Goal: Task Accomplishment & Management: Use online tool/utility

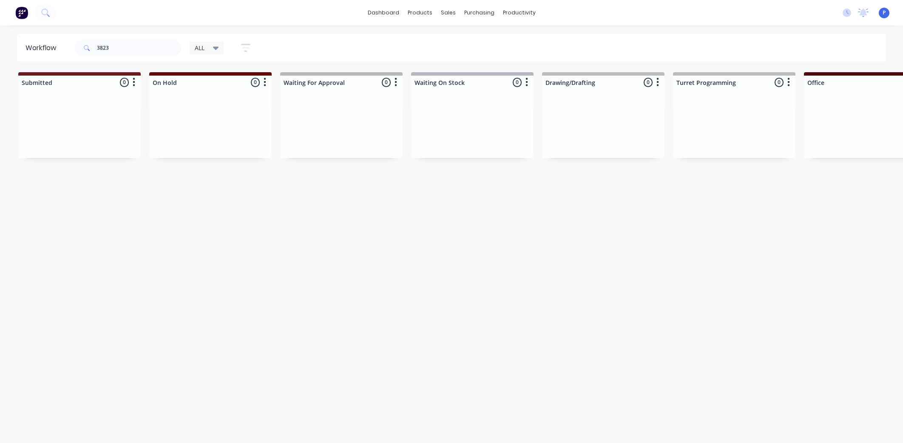
scroll to position [0, 2117]
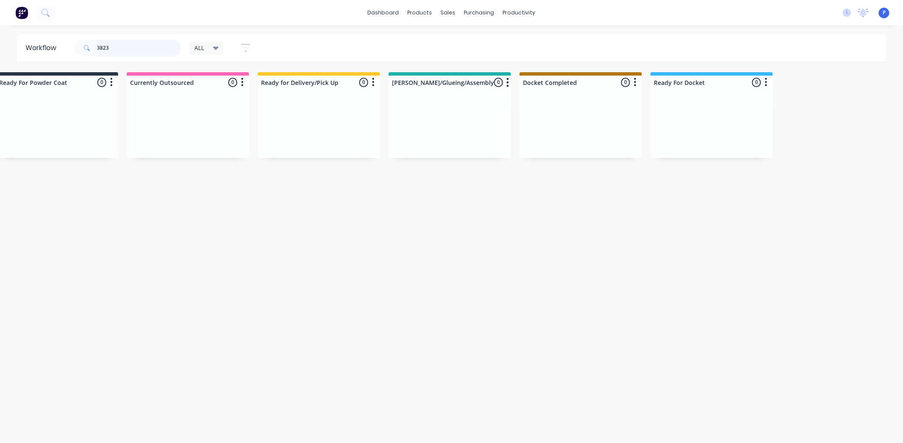
click at [155, 55] on input "3823" at bounding box center [139, 48] width 84 height 17
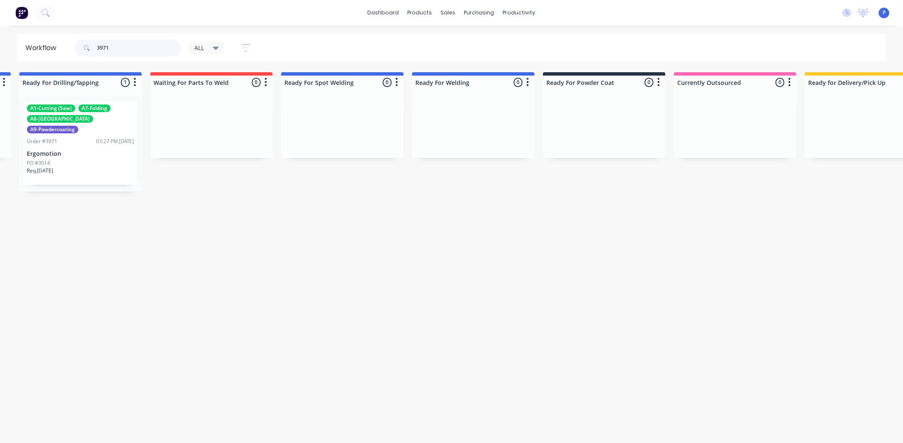
scroll to position [0, 1502]
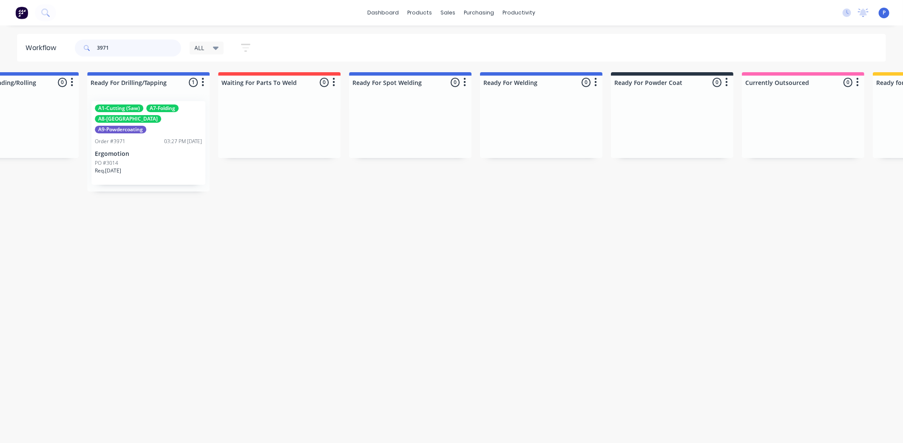
type input "3971"
click at [165, 150] on p "Ergomotion" at bounding box center [148, 153] width 107 height 7
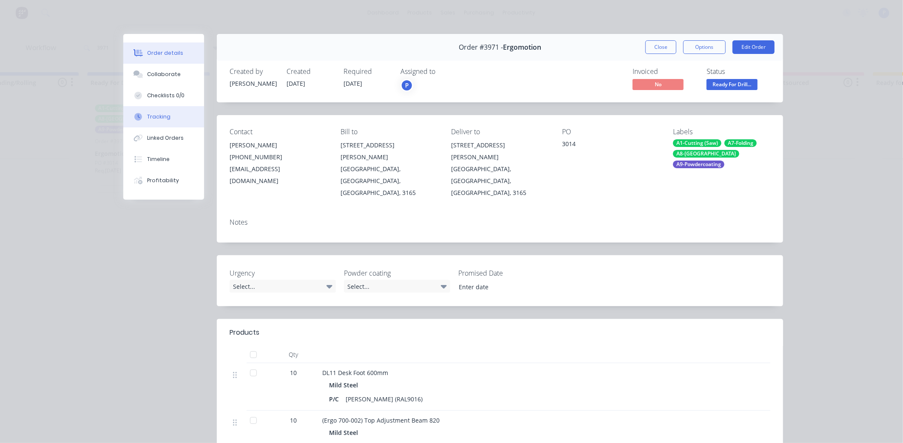
click at [158, 119] on div "Tracking" at bounding box center [158, 117] width 23 height 8
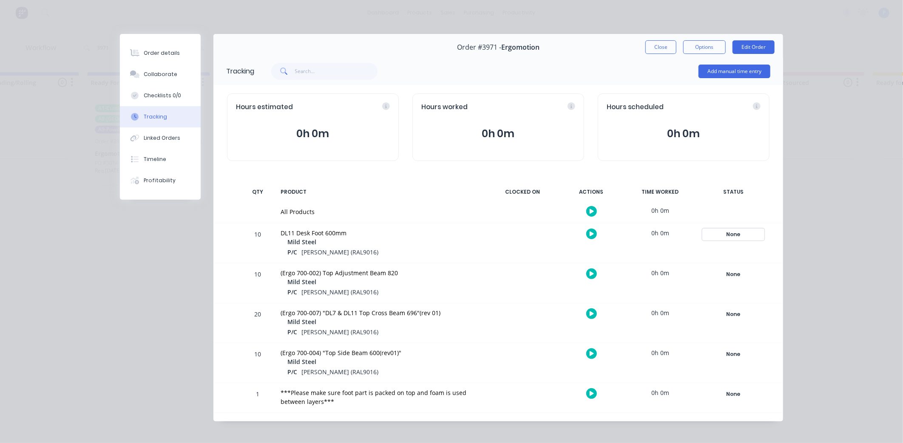
click at [723, 230] on div "None" at bounding box center [733, 234] width 61 height 11
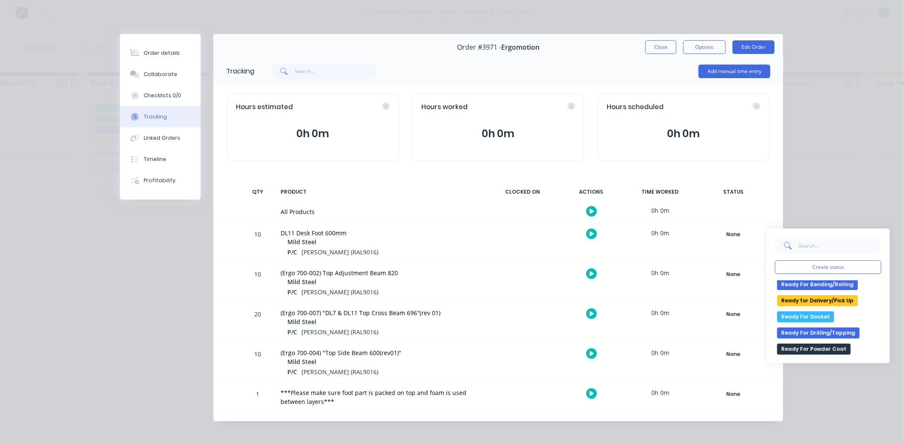
scroll to position [184, 0]
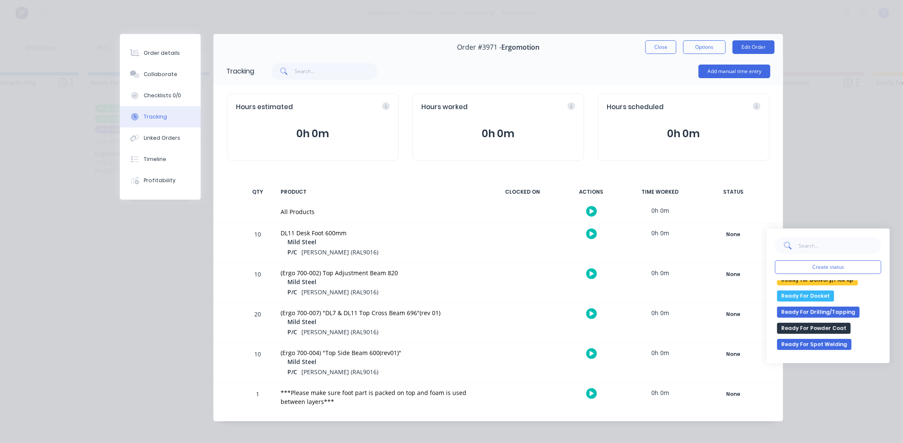
click at [794, 295] on button "Ready For Docket" at bounding box center [805, 296] width 57 height 11
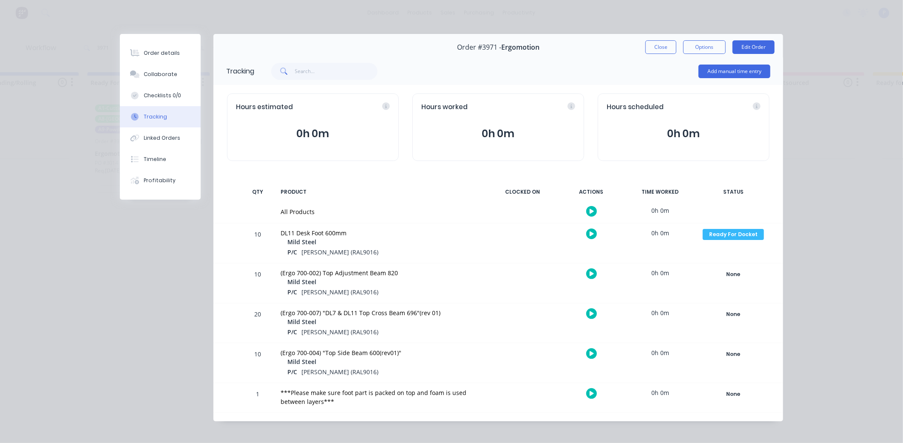
click at [650, 55] on div "Order #3971 - Ergomotion Close Options Edit Order" at bounding box center [498, 47] width 570 height 27
click at [651, 54] on div "Order #3971 - Ergomotion Close Options Edit Order" at bounding box center [498, 47] width 570 height 27
click at [652, 52] on button "Close" at bounding box center [660, 47] width 31 height 14
